Goal: Task Accomplishment & Management: Complete application form

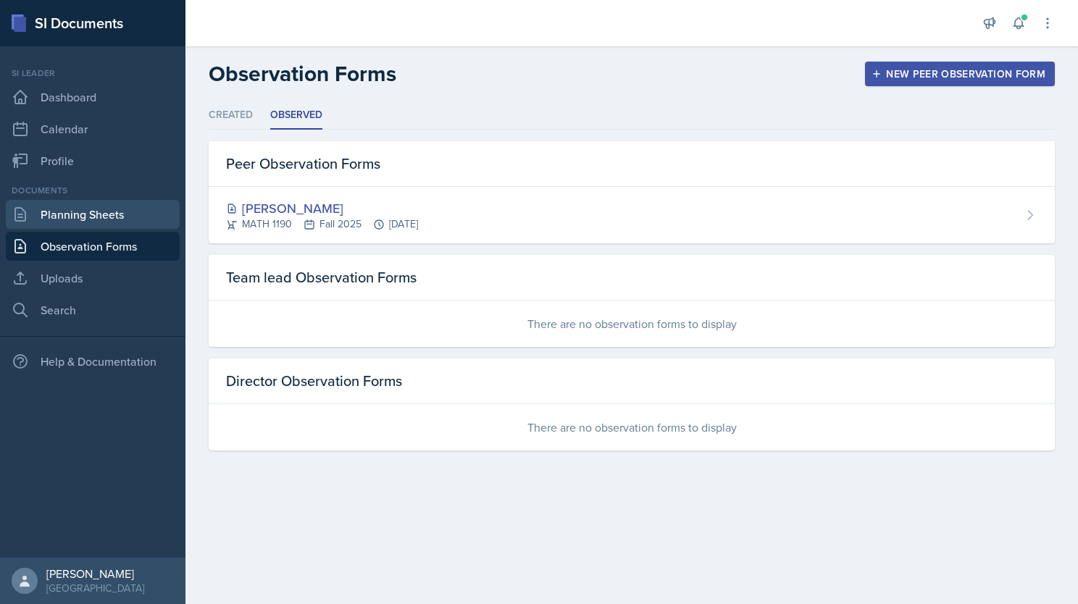
click at [139, 206] on link "Planning Sheets" at bounding box center [93, 214] width 174 height 29
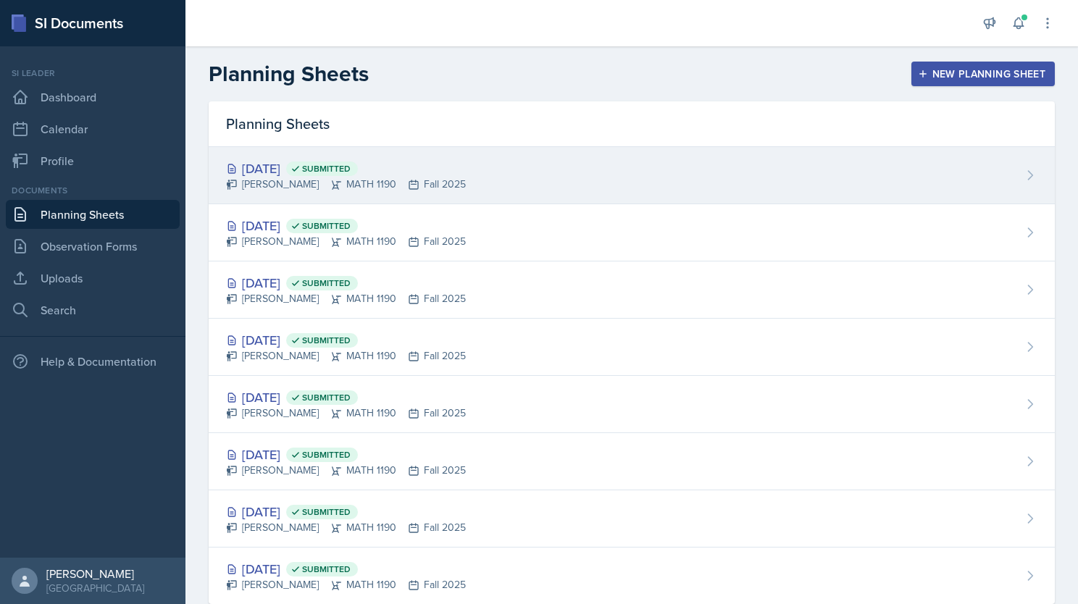
click at [449, 177] on div "[PERSON_NAME] MATH 1190 Fall 2025" at bounding box center [346, 184] width 240 height 15
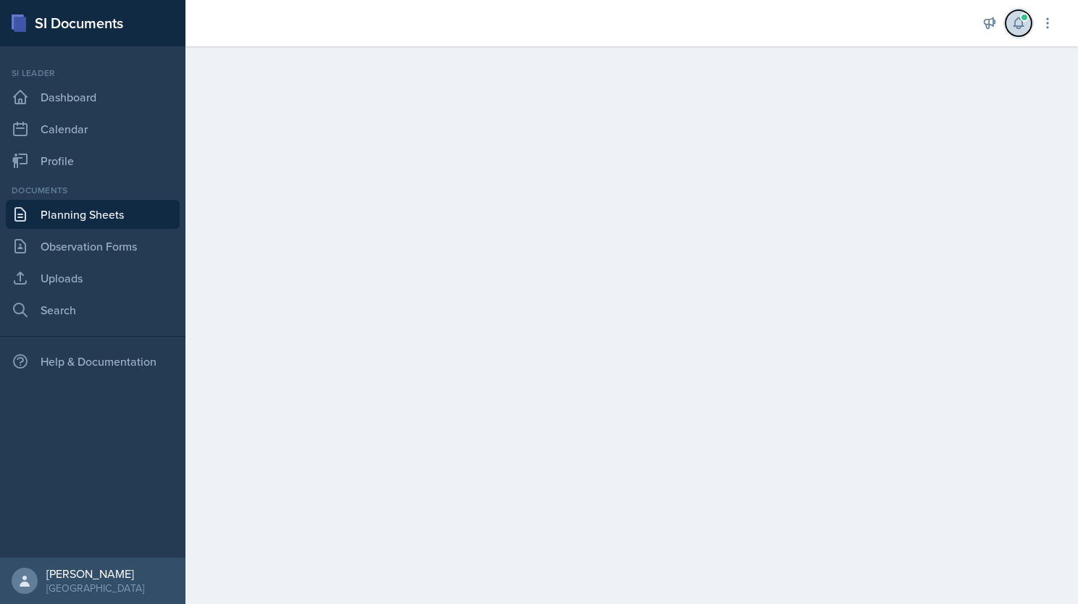
click at [1020, 28] on icon at bounding box center [1018, 23] width 9 height 11
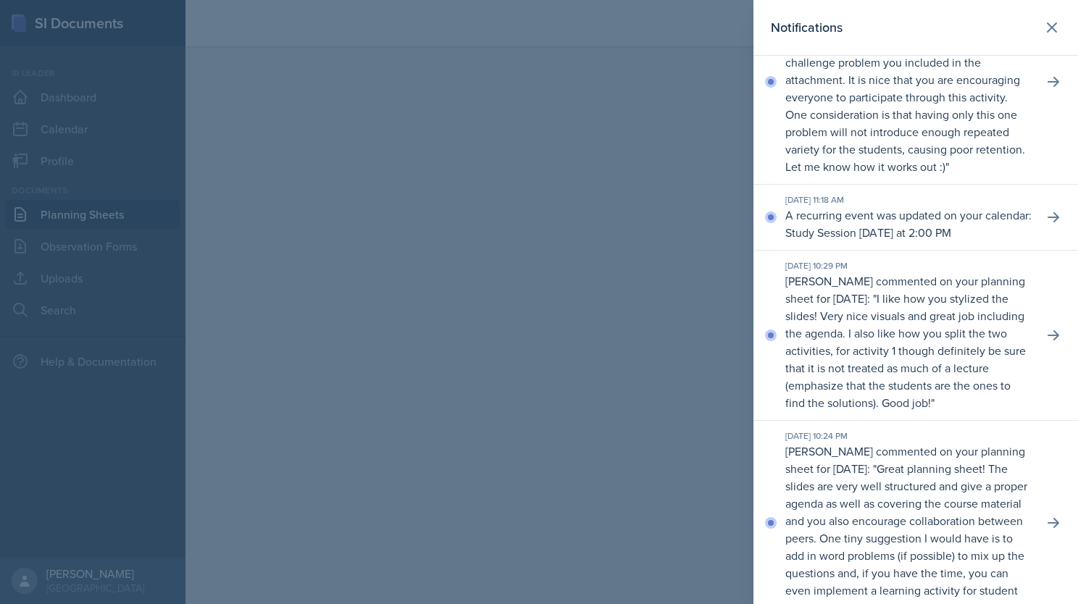
scroll to position [593, 0]
click at [1046, 28] on icon at bounding box center [1052, 27] width 17 height 17
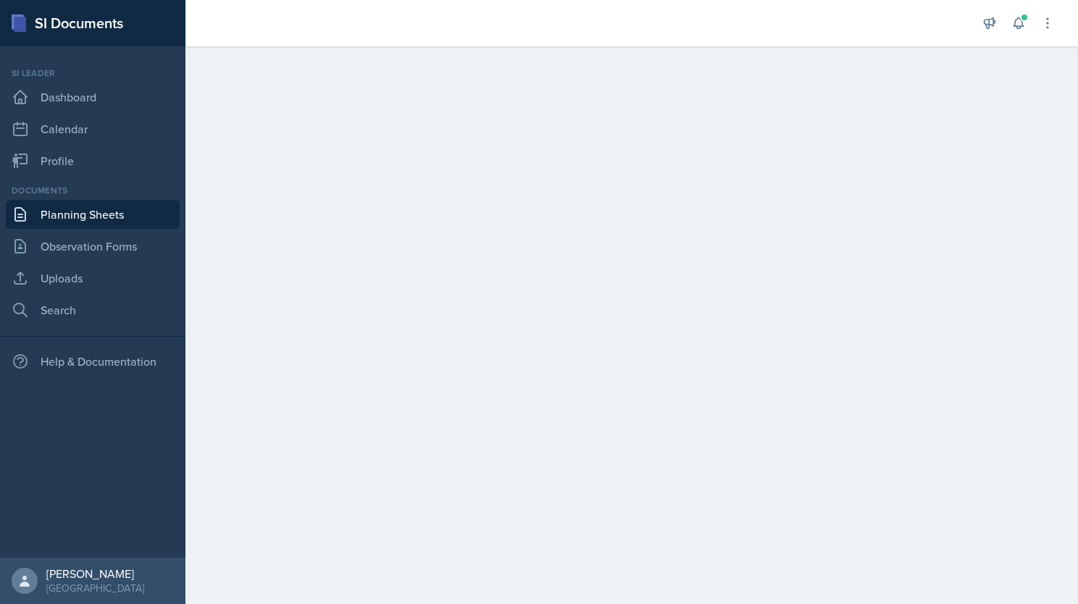
click at [136, 217] on link "Planning Sheets" at bounding box center [93, 214] width 174 height 29
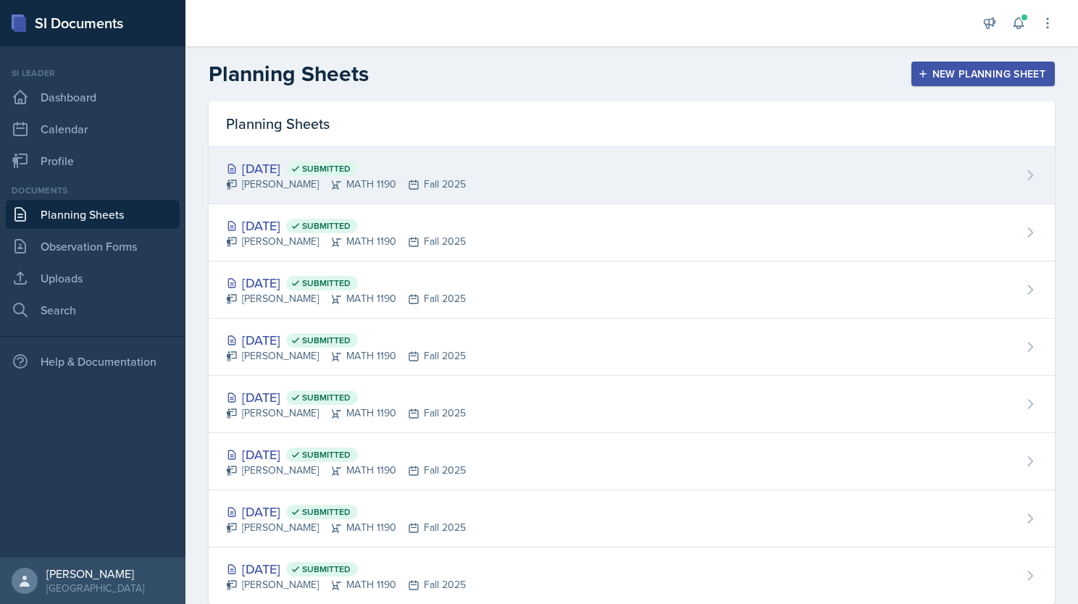
click at [420, 179] on icon at bounding box center [414, 185] width 12 height 12
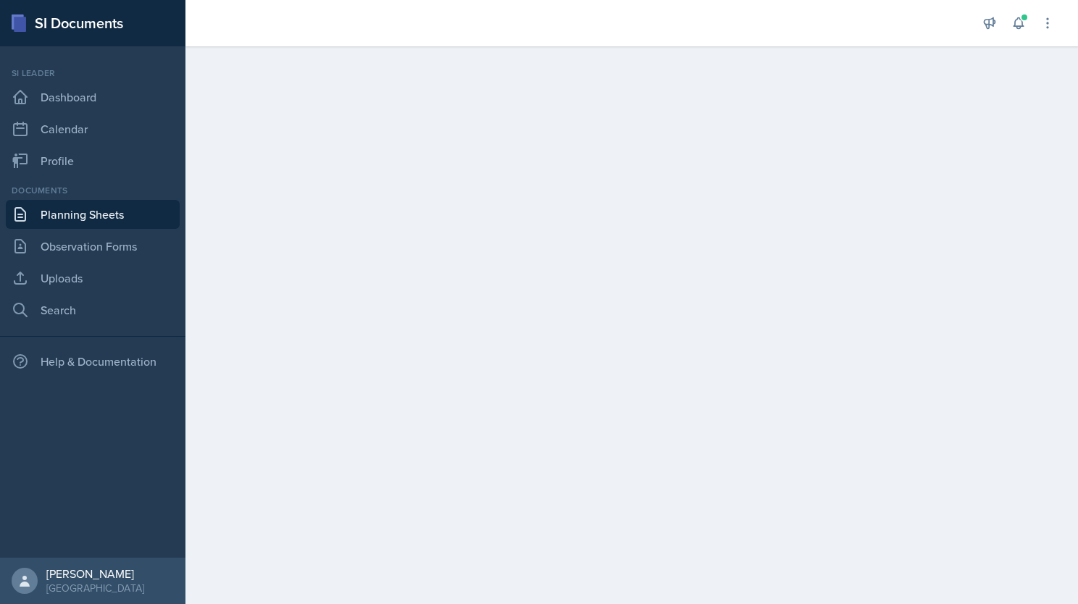
click at [106, 212] on link "Planning Sheets" at bounding box center [93, 214] width 174 height 29
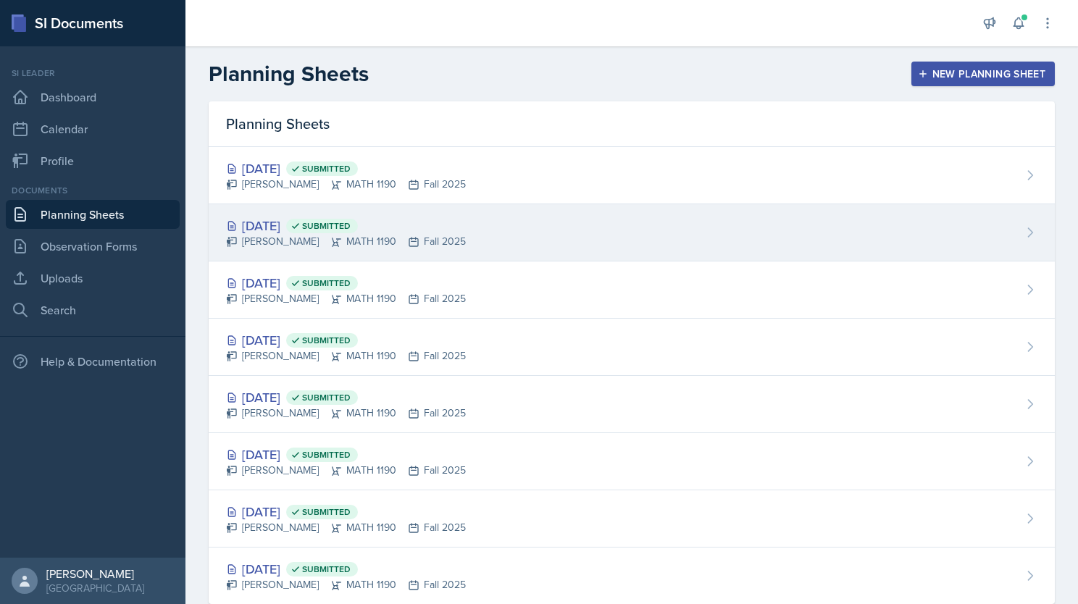
click at [275, 219] on div "[DATE] Submitted" at bounding box center [346, 226] width 240 height 20
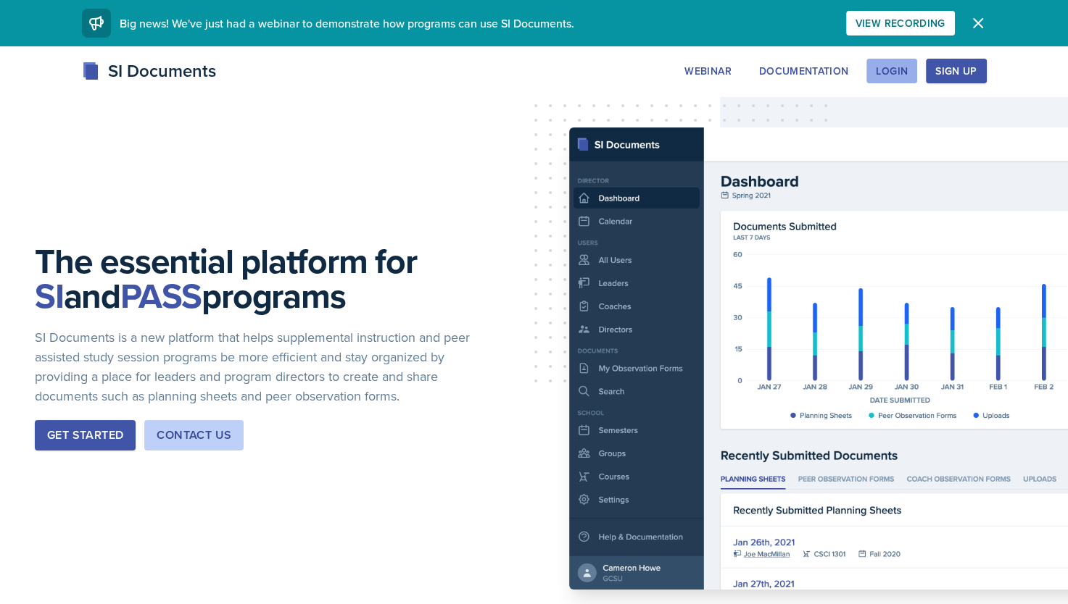
click at [886, 73] on div "Login" at bounding box center [892, 71] width 32 height 12
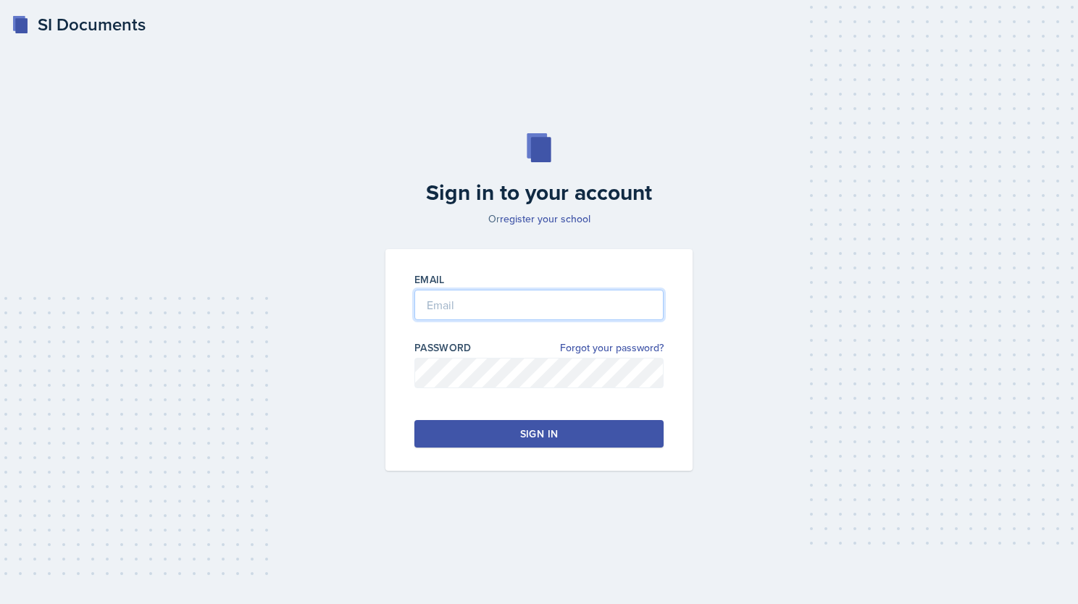
type input "[EMAIL_ADDRESS][DOMAIN_NAME]"
click at [535, 436] on div "Sign in" at bounding box center [539, 434] width 38 height 14
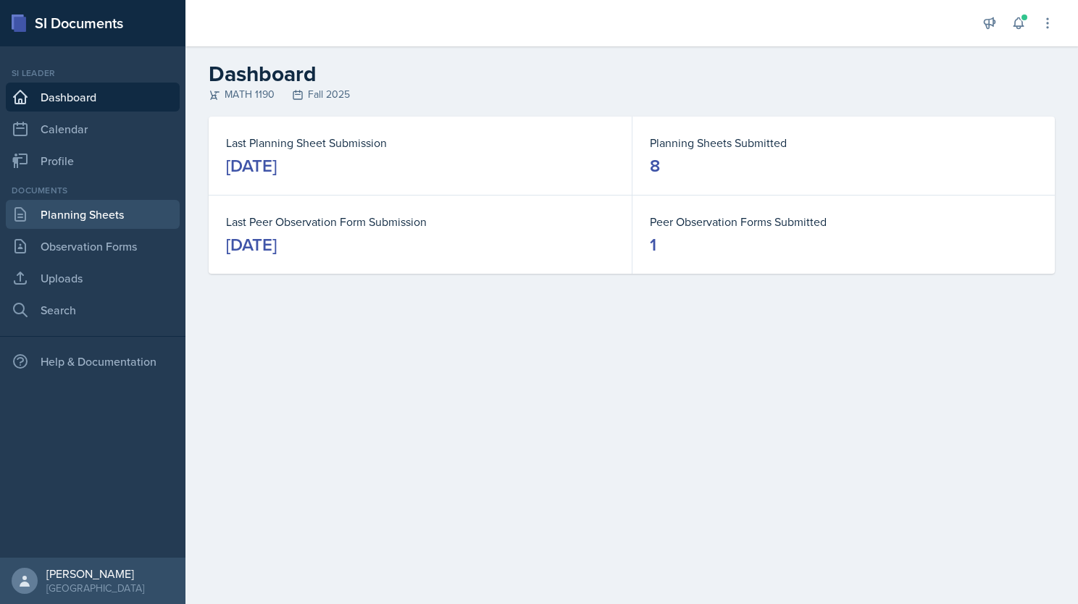
click at [123, 213] on link "Planning Sheets" at bounding box center [93, 214] width 174 height 29
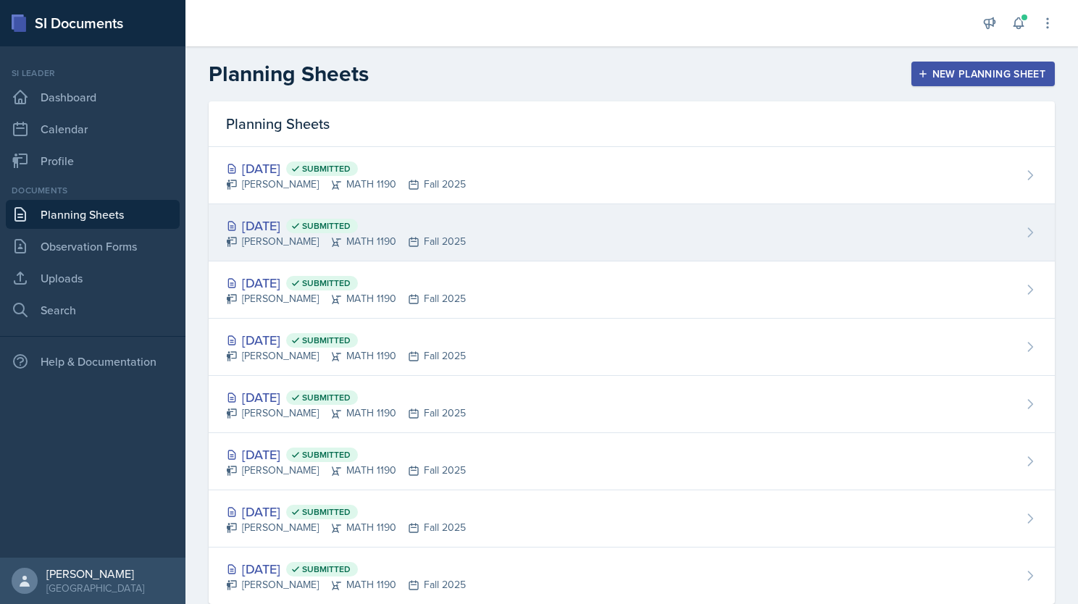
click at [417, 224] on div "[DATE] Submitted" at bounding box center [346, 226] width 240 height 20
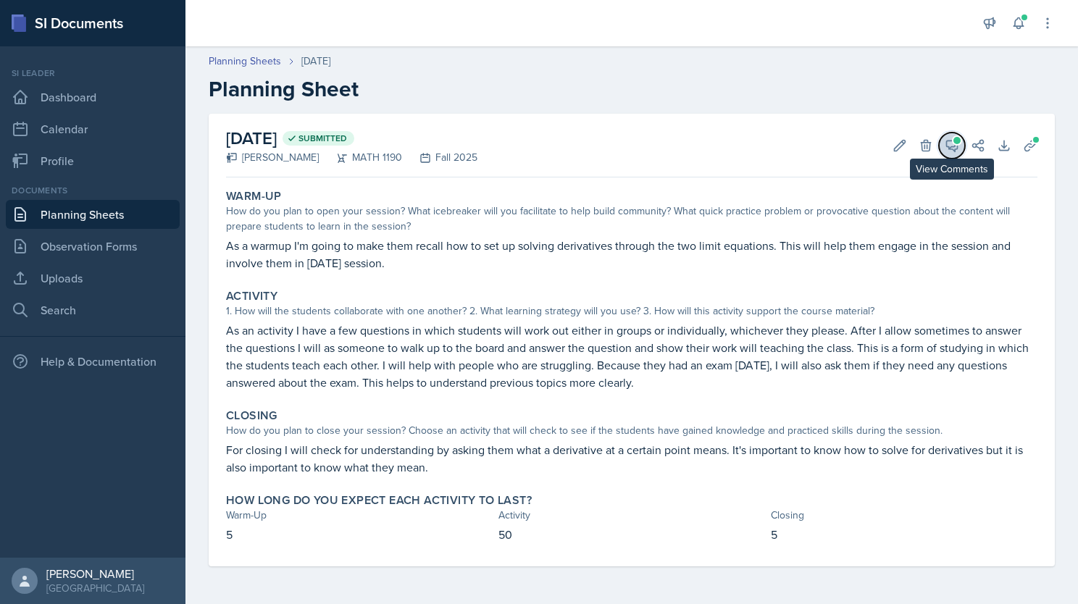
click at [955, 146] on icon at bounding box center [952, 146] width 11 height 11
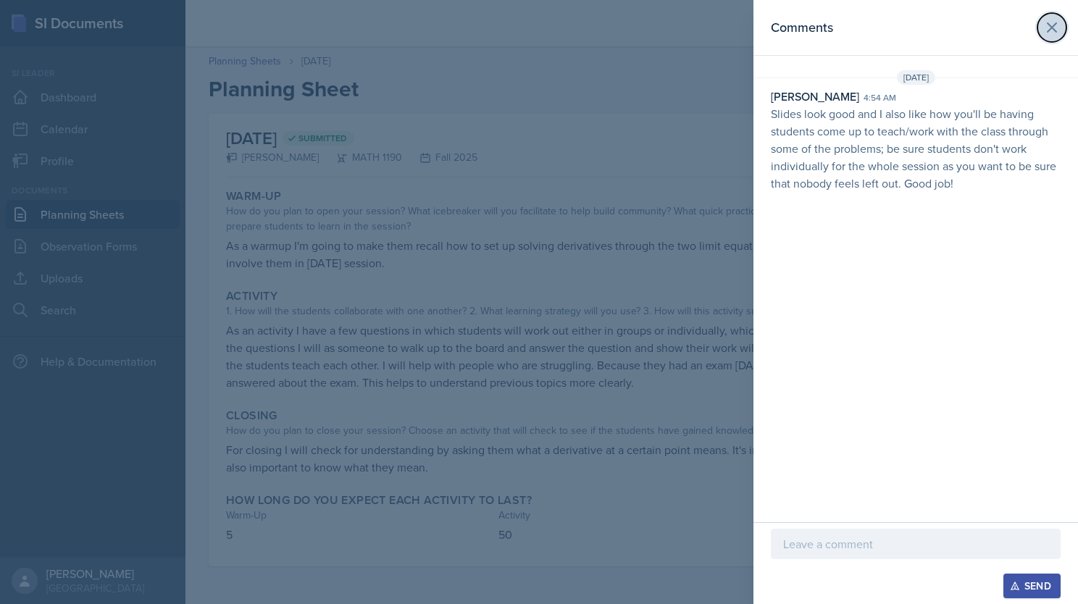
click at [1049, 30] on icon at bounding box center [1052, 27] width 9 height 9
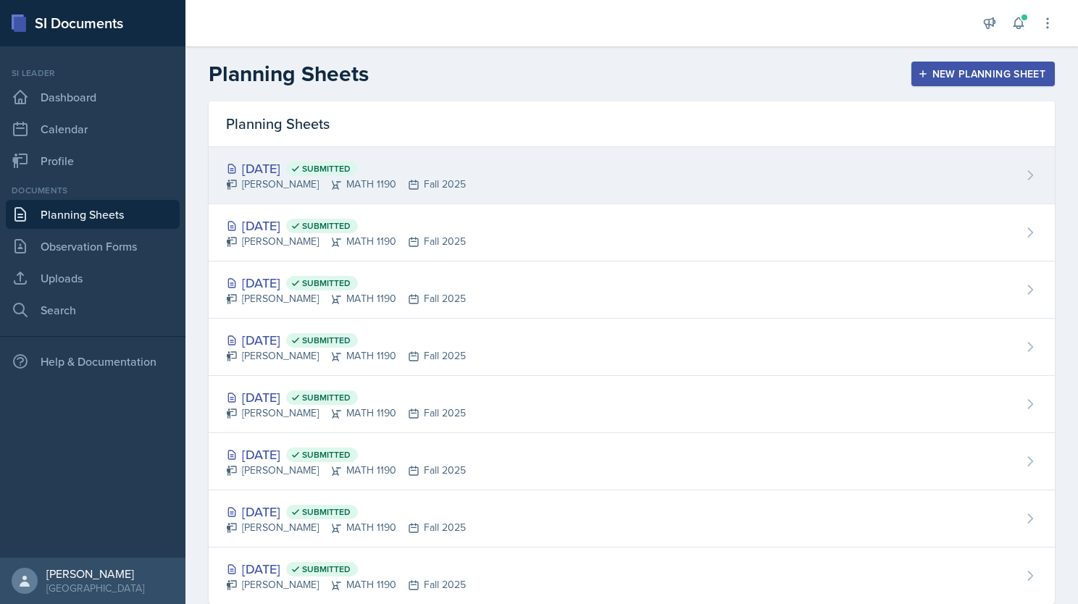
click at [453, 162] on div "Sep 19th, 2025 Submitted" at bounding box center [346, 169] width 240 height 20
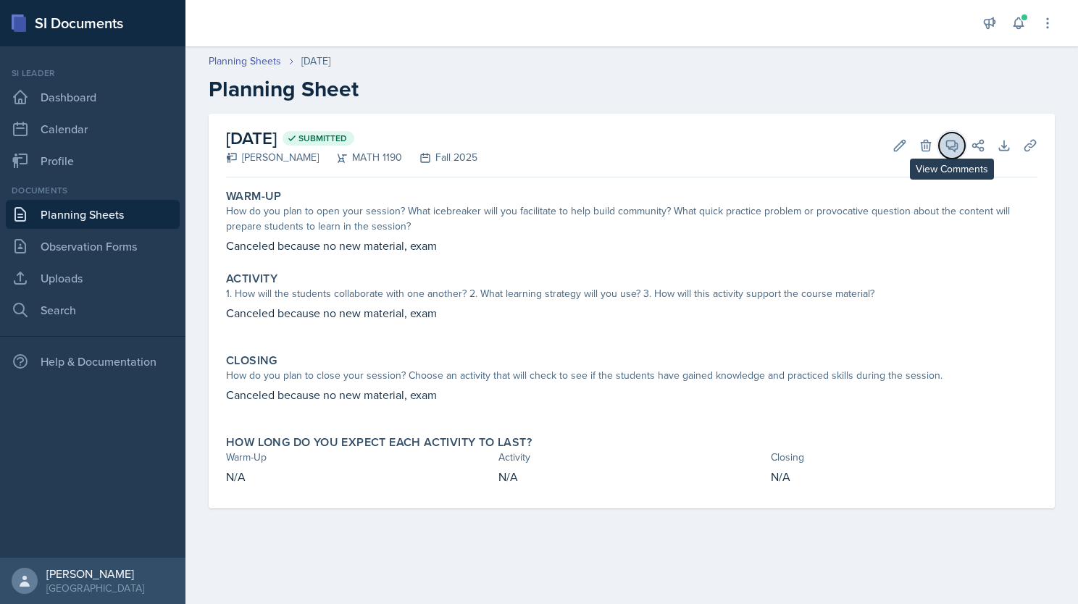
click at [953, 147] on icon at bounding box center [952, 145] width 14 height 14
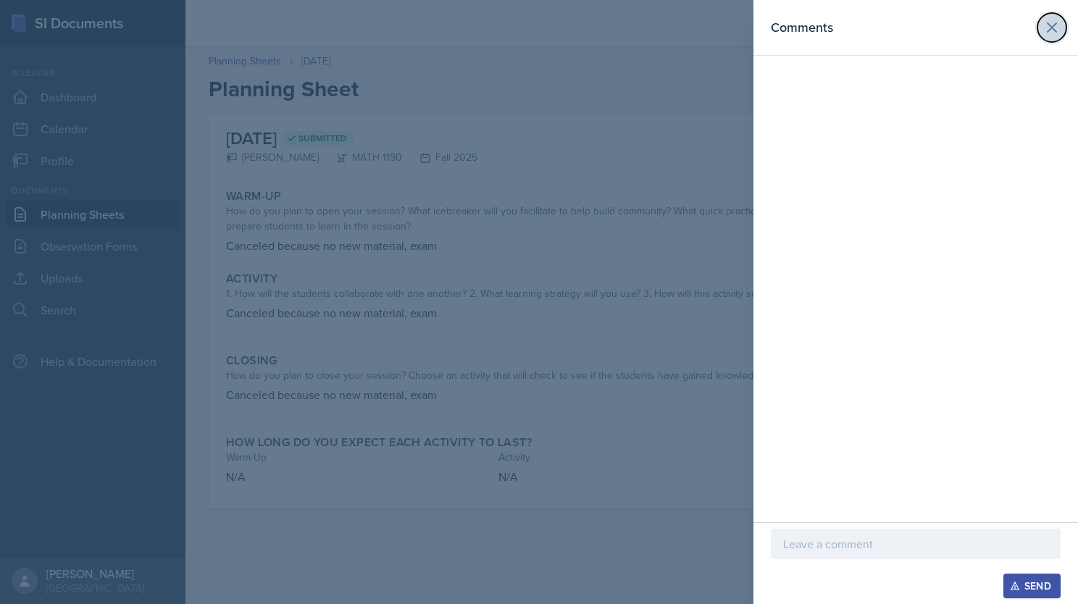
click at [1048, 30] on icon at bounding box center [1052, 27] width 17 height 17
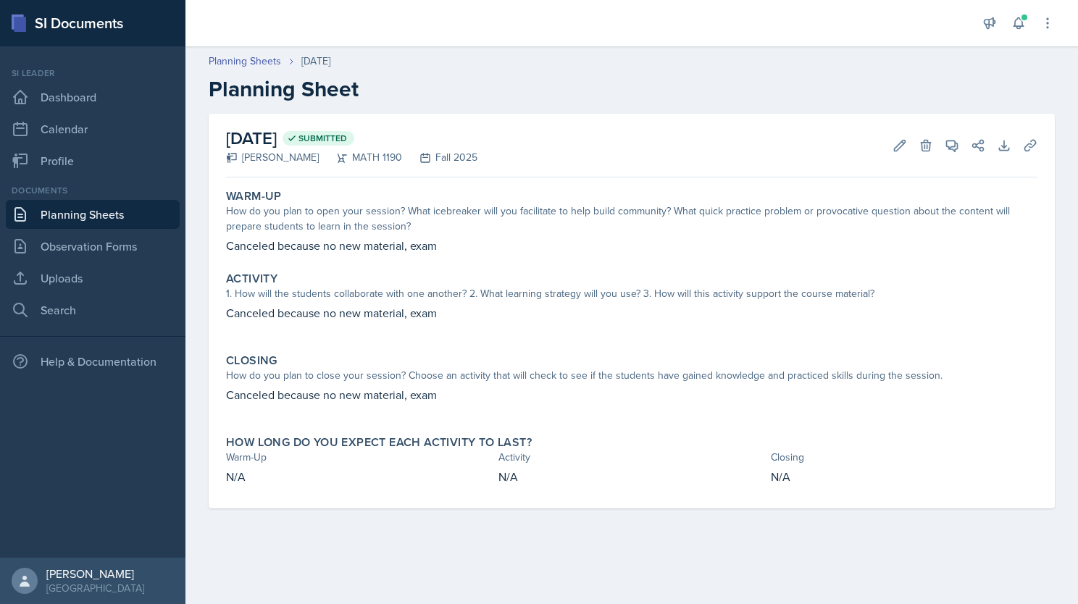
click at [132, 204] on link "Planning Sheets" at bounding box center [93, 214] width 174 height 29
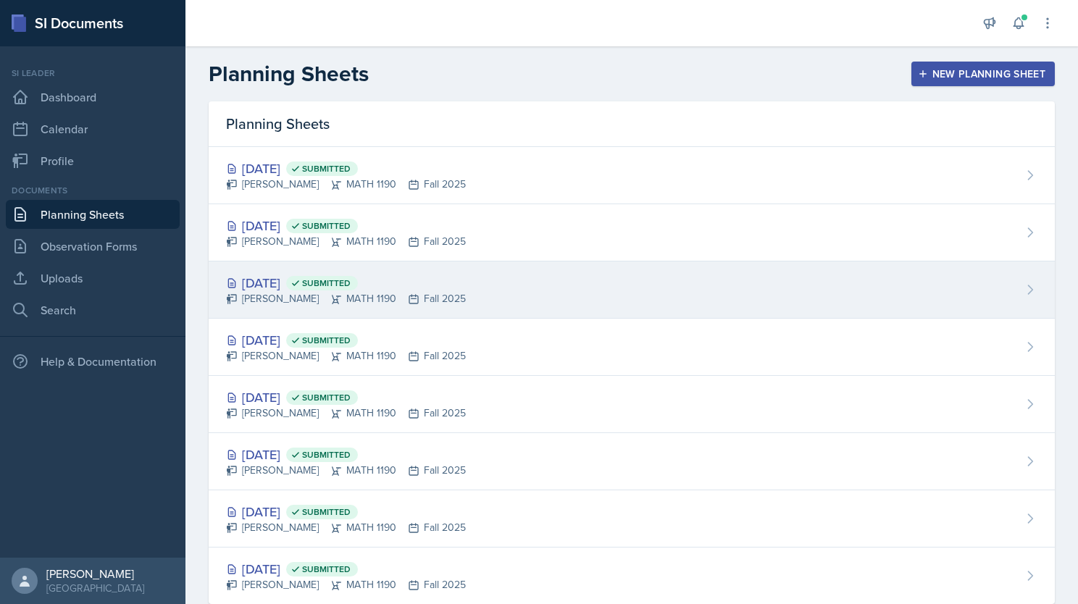
click at [455, 289] on div "Sep 12th, 2025 Submitted" at bounding box center [346, 283] width 240 height 20
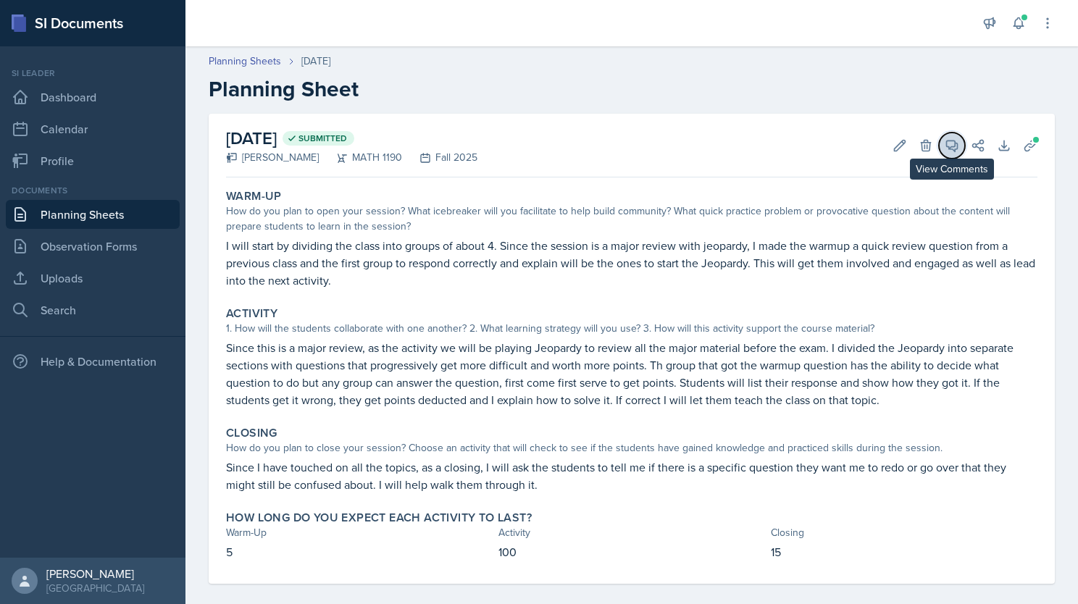
click at [945, 144] on icon at bounding box center [952, 145] width 14 height 14
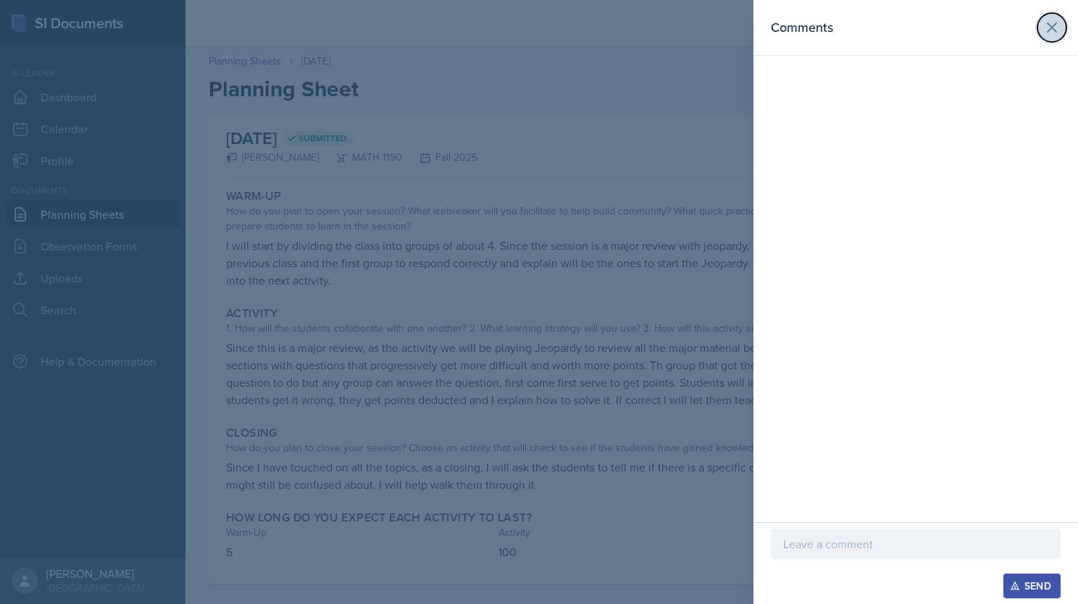
click at [1055, 22] on icon at bounding box center [1052, 27] width 17 height 17
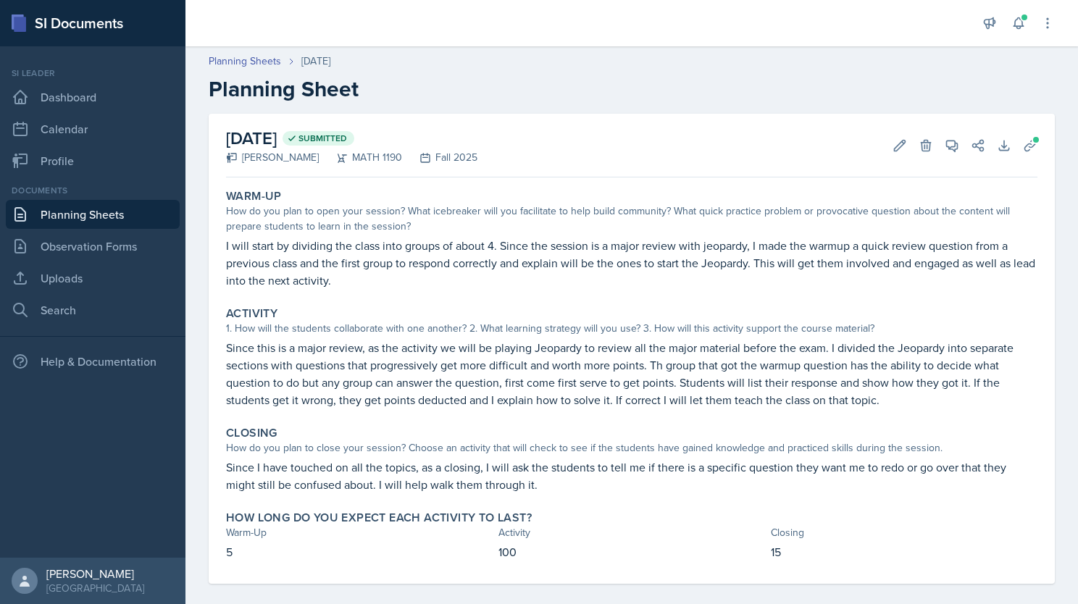
click at [132, 212] on link "Planning Sheets" at bounding box center [93, 214] width 174 height 29
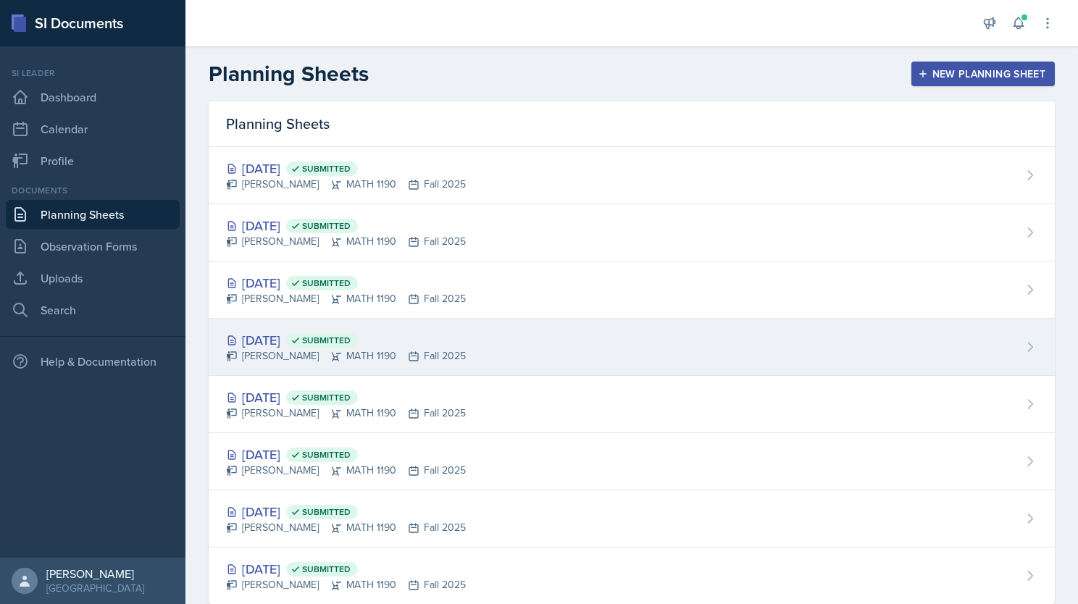
click at [442, 323] on div "Sep 9th, 2025 Submitted Alberto Di Stanislao MATH 1190 Fall 2025" at bounding box center [632, 347] width 847 height 57
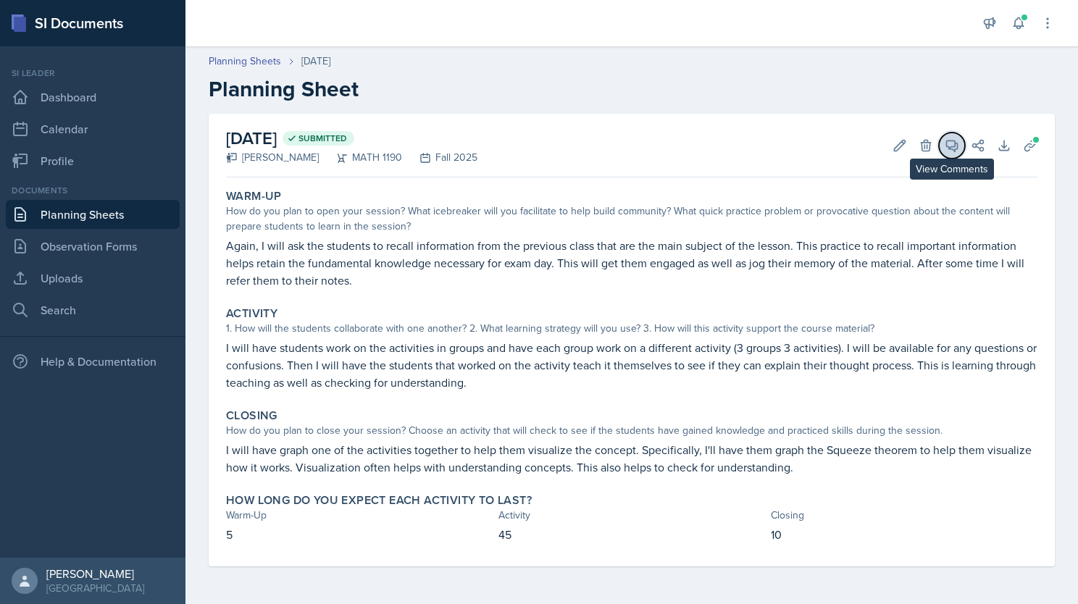
click at [952, 144] on icon at bounding box center [952, 145] width 14 height 14
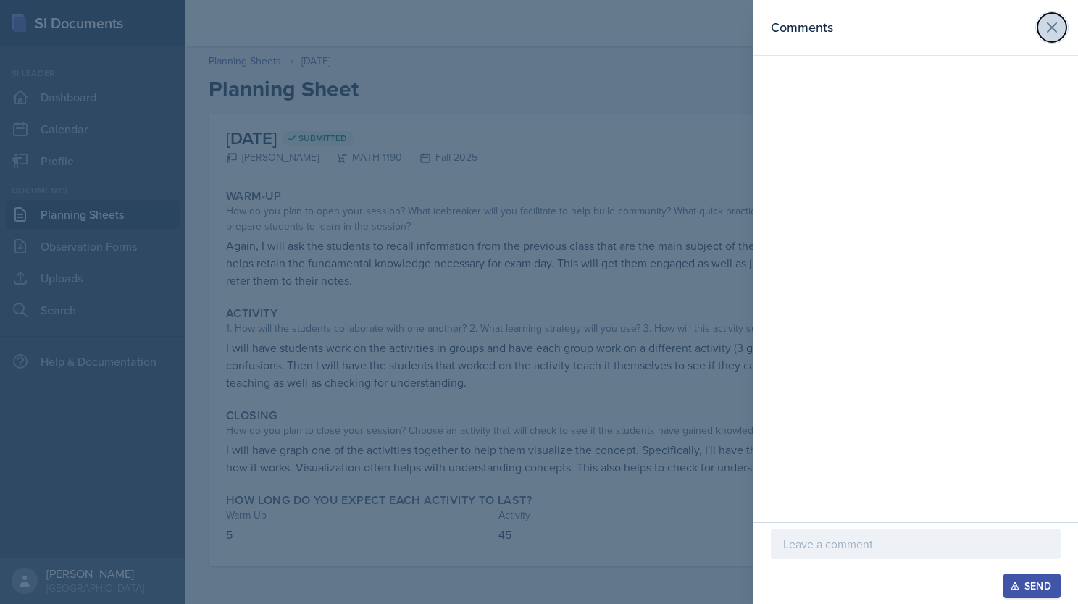
click at [1052, 23] on icon at bounding box center [1052, 27] width 17 height 17
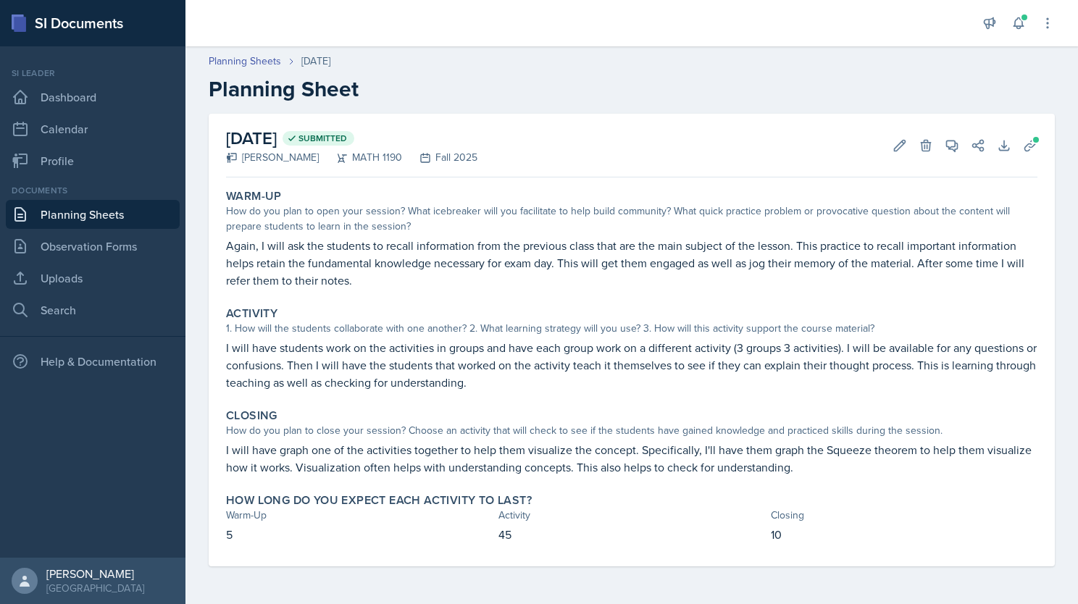
click at [93, 218] on link "Planning Sheets" at bounding box center [93, 214] width 174 height 29
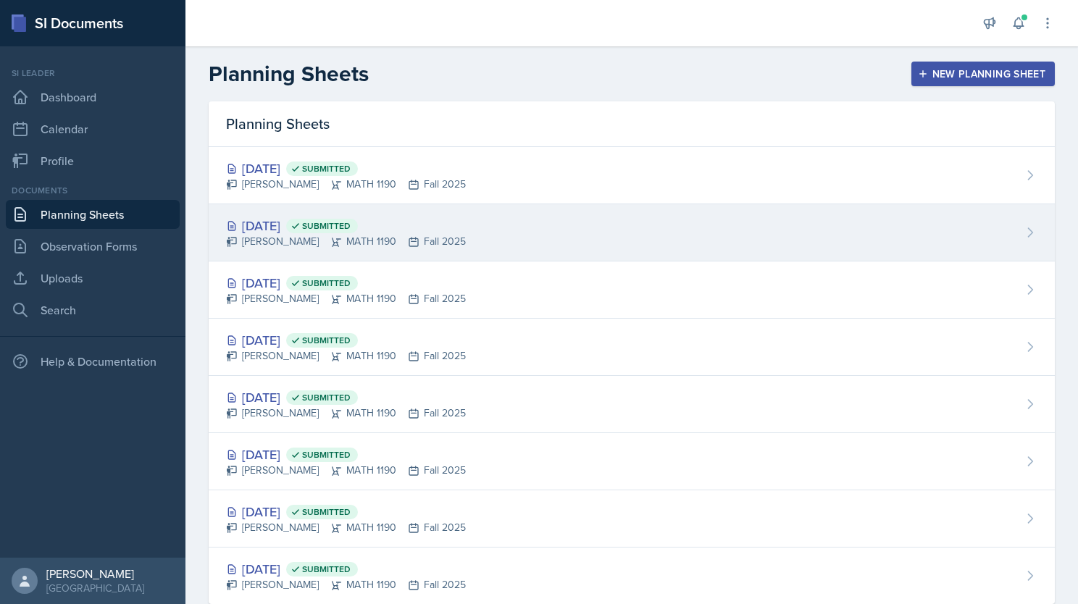
click at [290, 220] on div "[DATE] Submitted" at bounding box center [346, 226] width 240 height 20
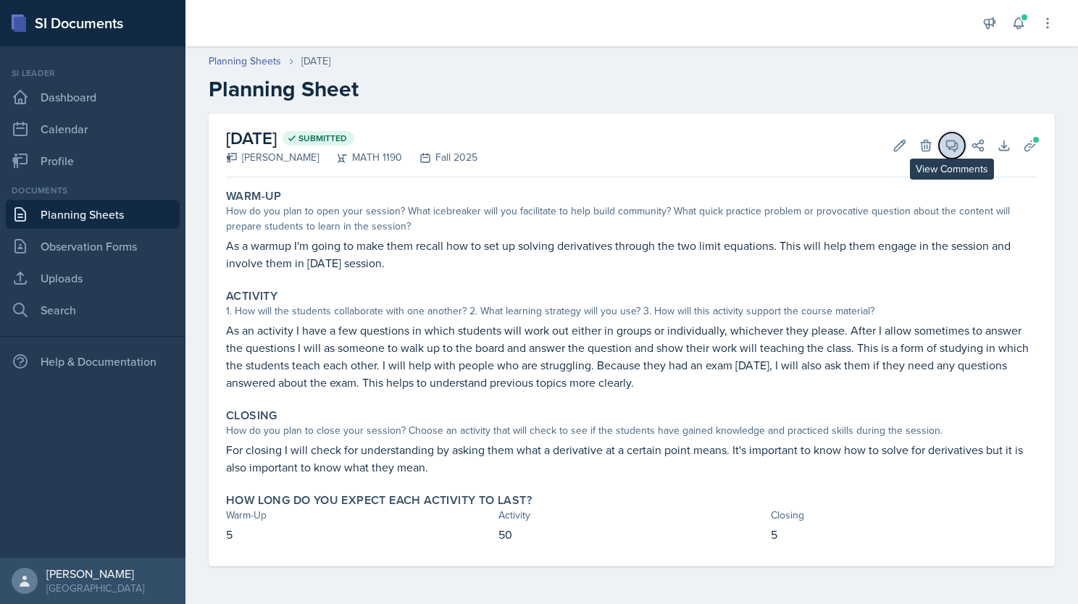
click at [952, 144] on icon at bounding box center [952, 145] width 14 height 14
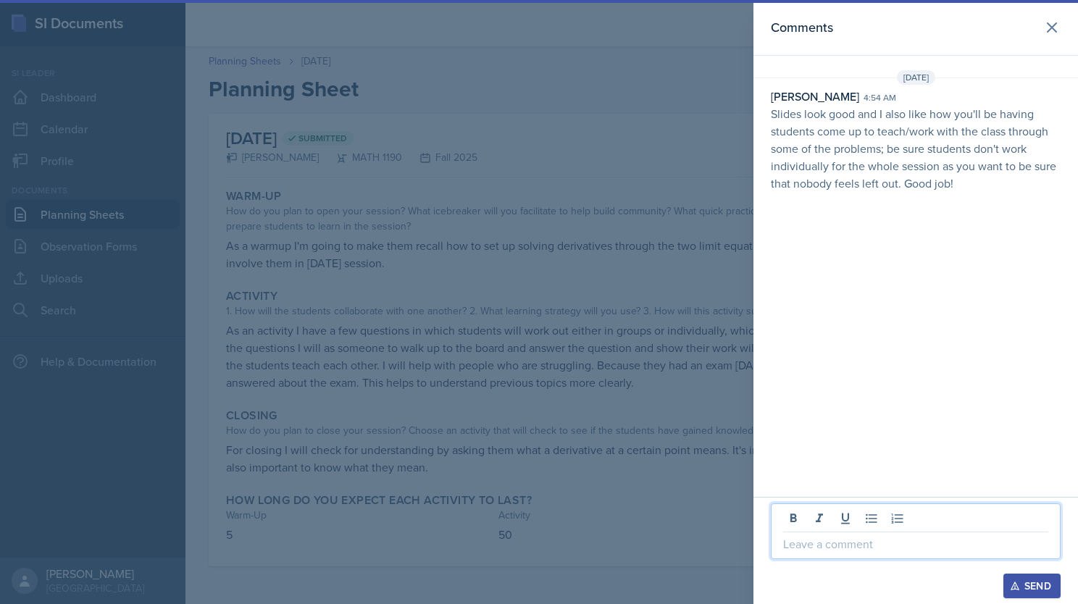
click at [813, 546] on p at bounding box center [915, 544] width 265 height 17
click at [789, 549] on p "gout it" at bounding box center [915, 544] width 265 height 17
click at [832, 546] on p "Thanksit" at bounding box center [915, 544] width 265 height 17
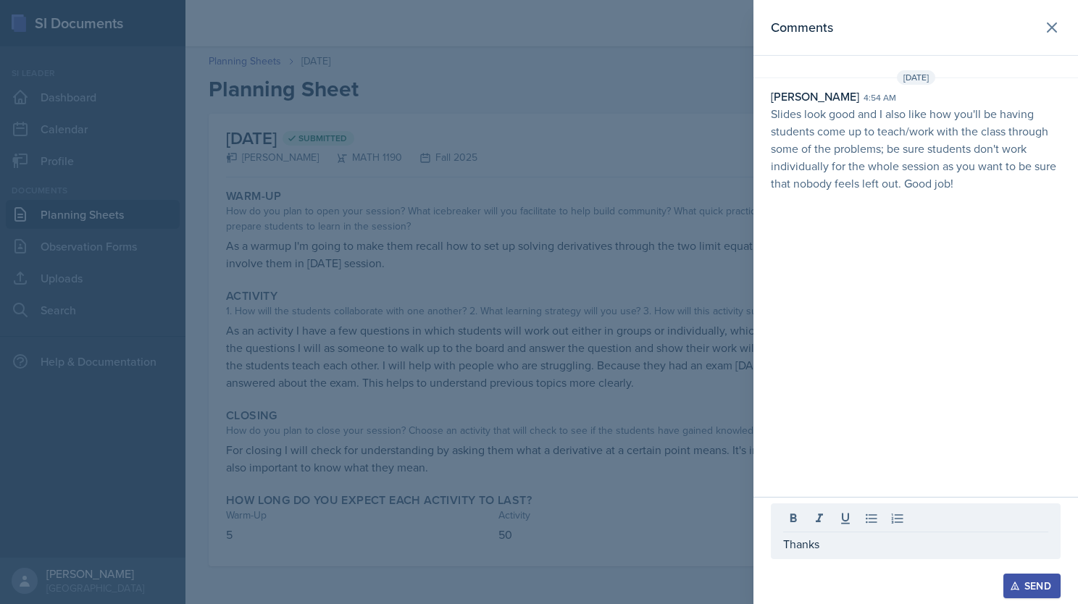
click at [1019, 587] on icon "button" at bounding box center [1015, 586] width 10 height 10
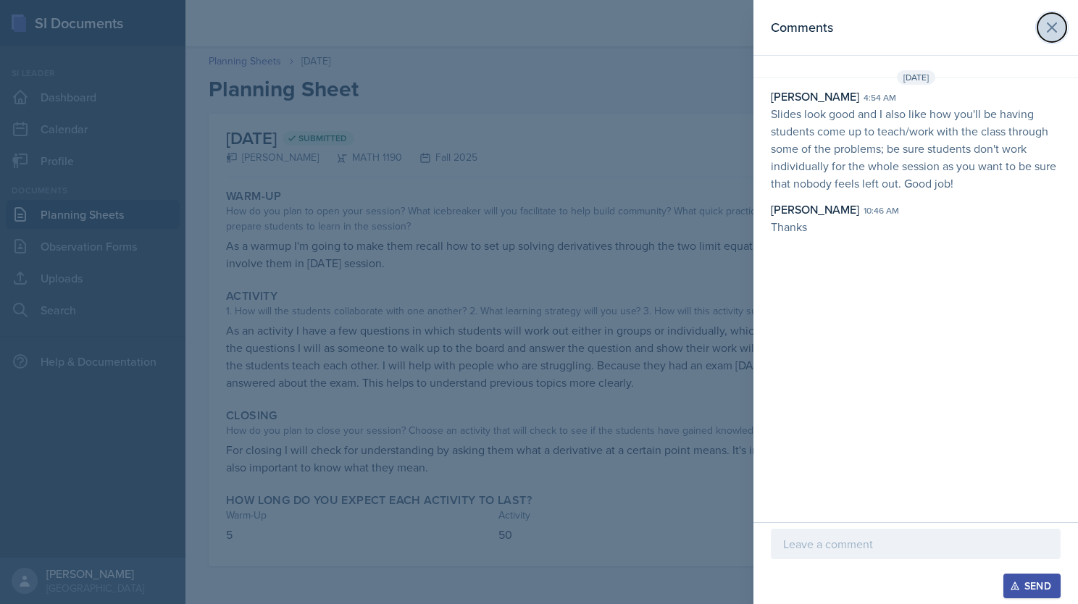
click at [1056, 25] on icon at bounding box center [1052, 27] width 17 height 17
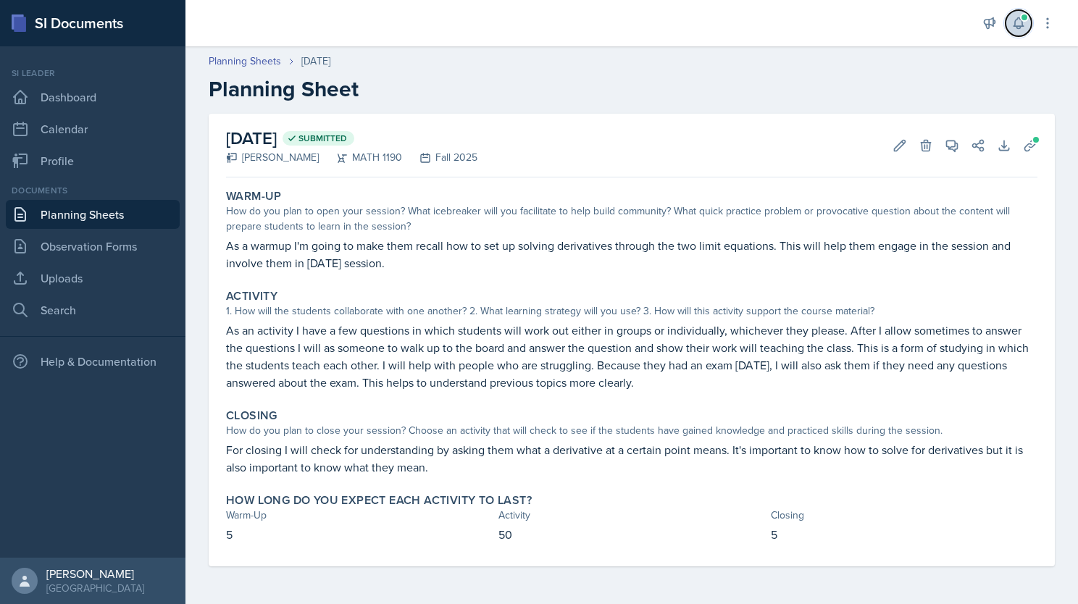
click at [1023, 20] on span at bounding box center [1024, 17] width 9 height 9
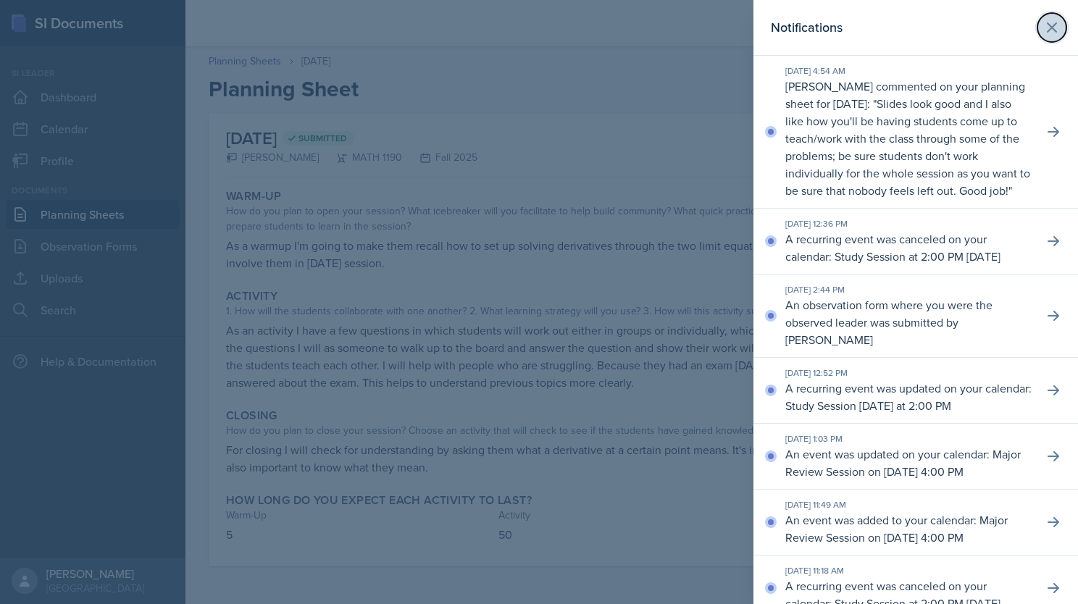
click at [1045, 20] on icon at bounding box center [1052, 27] width 17 height 17
